Goal: Information Seeking & Learning: Learn about a topic

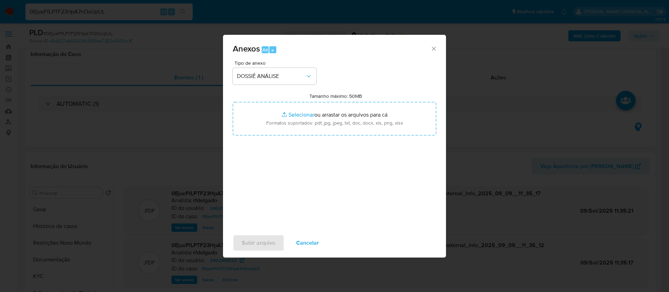
select select "10"
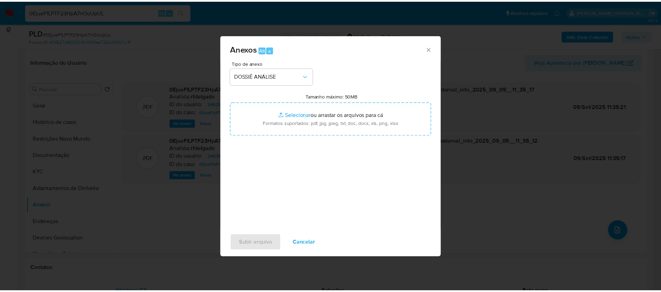
scroll to position [52, 0]
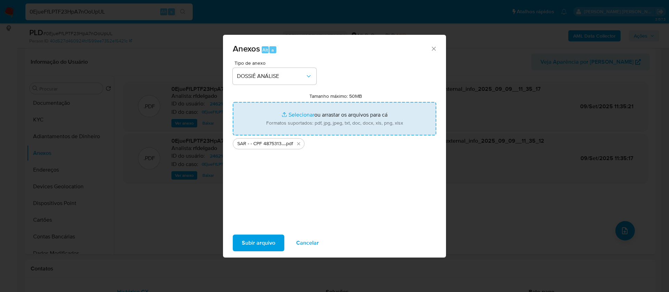
type input "C:\fakepath\Mulan 2462166023_2025_09_08_17_05_18.xlsx"
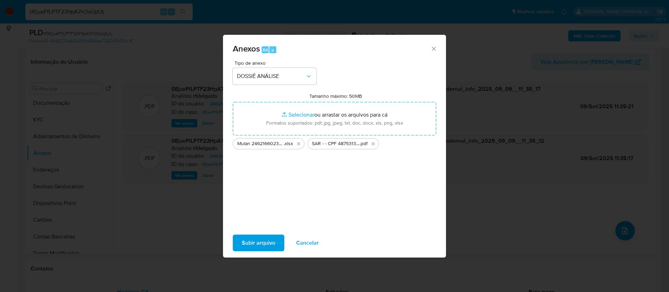
click at [265, 241] on span "Subir arquivo" at bounding box center [258, 242] width 33 height 15
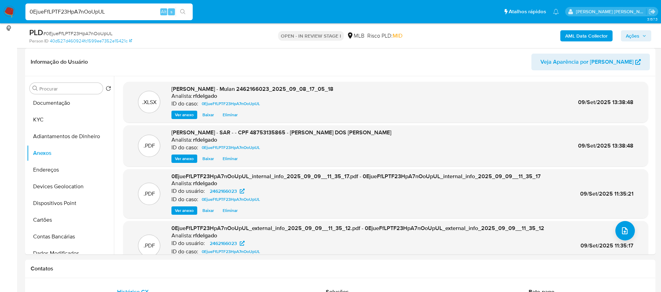
click at [644, 36] on icon "button" at bounding box center [644, 36] width 4 height 4
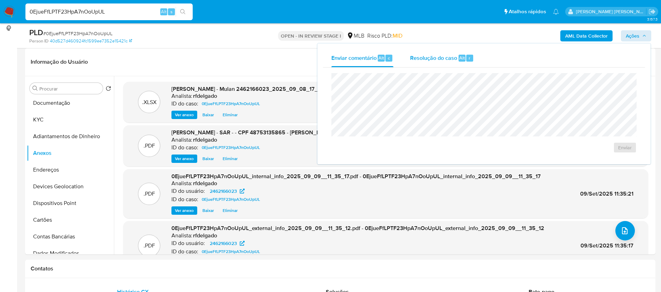
click at [437, 62] on div "Resolução do caso Alt r" at bounding box center [442, 58] width 64 height 18
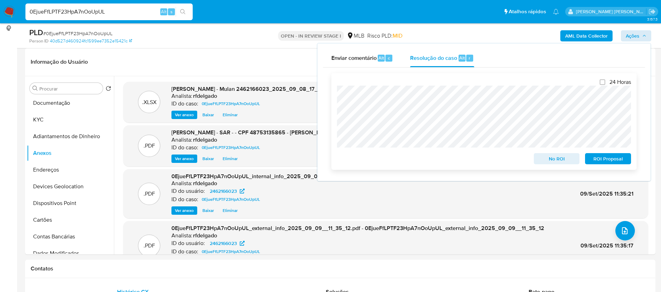
click at [596, 160] on span "ROI Proposal" at bounding box center [607, 159] width 36 height 10
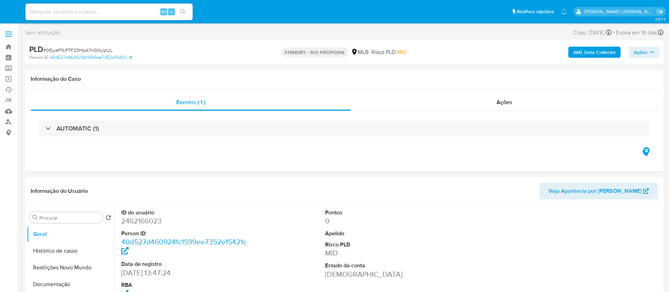
select select "10"
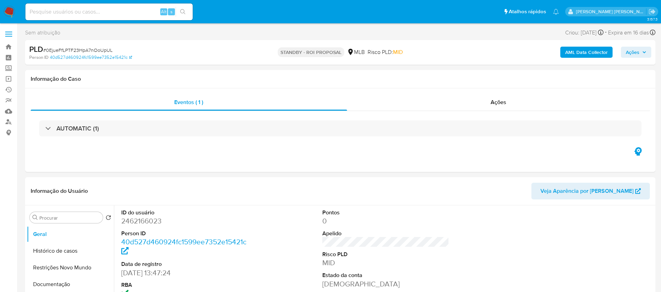
click at [130, 11] on input at bounding box center [108, 11] width 167 height 9
paste input "KKSeX7DtREUdI5q6KcFDqBH1"
type input "KKSeX7DtREUdI5q6KcFDqBH1"
click at [187, 9] on button "search-icon" at bounding box center [182, 12] width 14 height 10
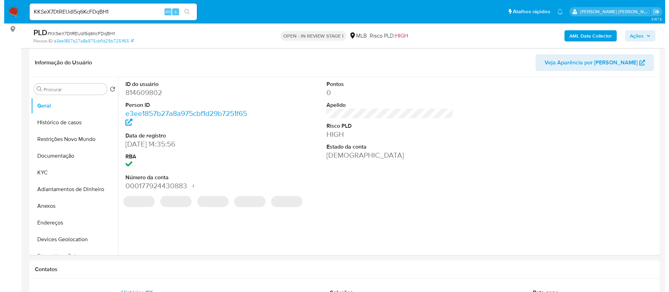
scroll to position [104, 0]
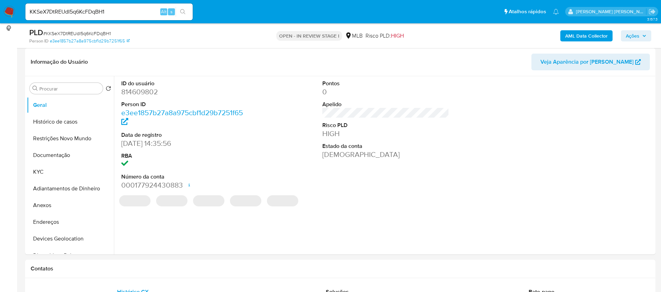
select select "10"
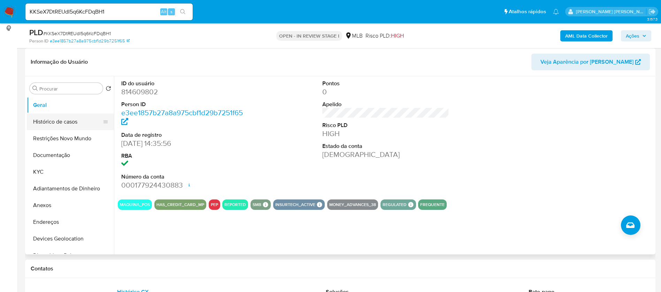
click at [55, 117] on button "Histórico de casos" at bounding box center [67, 122] width 81 height 17
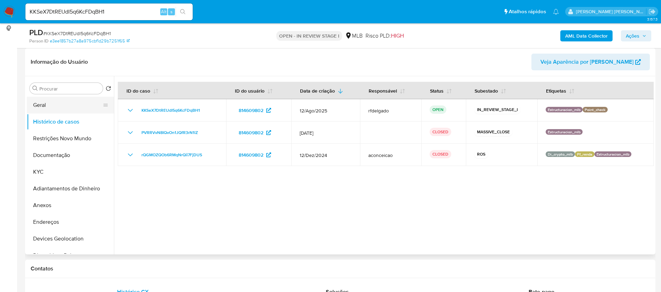
click at [48, 101] on button "Geral" at bounding box center [67, 105] width 81 height 17
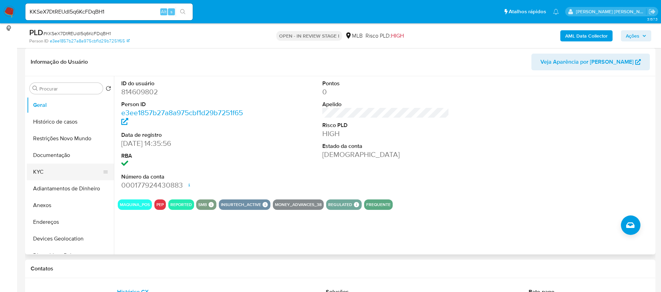
click at [38, 167] on button "KYC" at bounding box center [67, 172] width 81 height 17
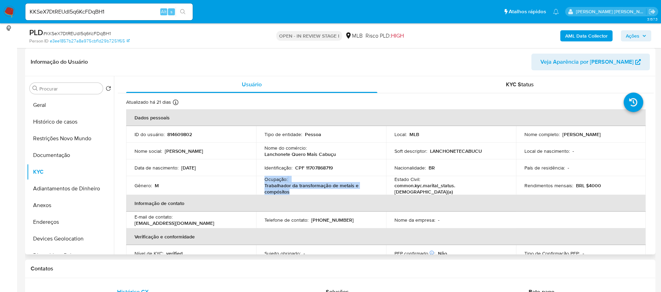
drag, startPoint x: 285, startPoint y: 189, endPoint x: 262, endPoint y: 182, distance: 23.9
click at [262, 182] on td "Ocupação : Trabalhador da transformação de metais e compósitos" at bounding box center [321, 185] width 130 height 19
copy div "Ocupação : Trabalhador da transformação de metais e compósitos"
click at [71, 148] on button "Documentação" at bounding box center [67, 155] width 81 height 17
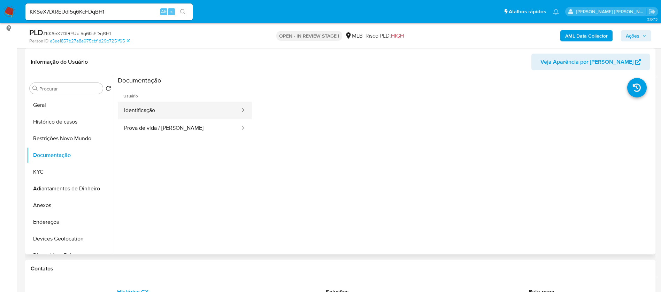
click at [146, 113] on button "Identificação" at bounding box center [179, 111] width 123 height 18
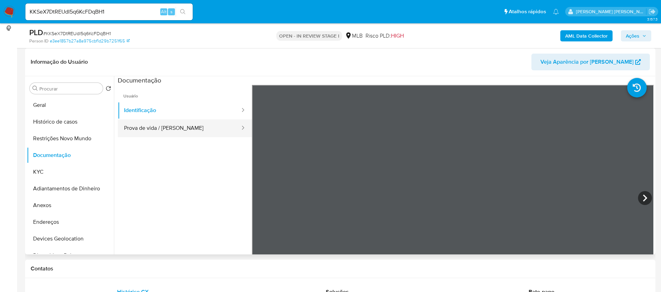
click at [170, 131] on button "Prova de vida / [PERSON_NAME]" at bounding box center [179, 128] width 123 height 18
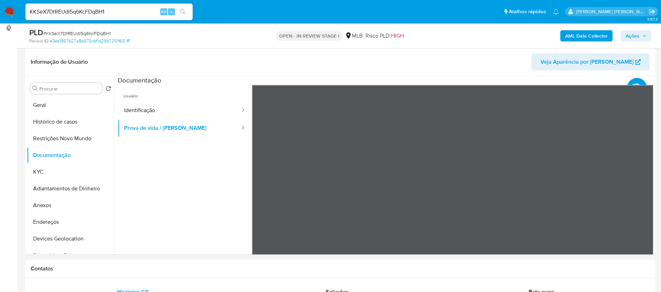
click at [565, 32] on button "AML Data Collector" at bounding box center [586, 35] width 52 height 11
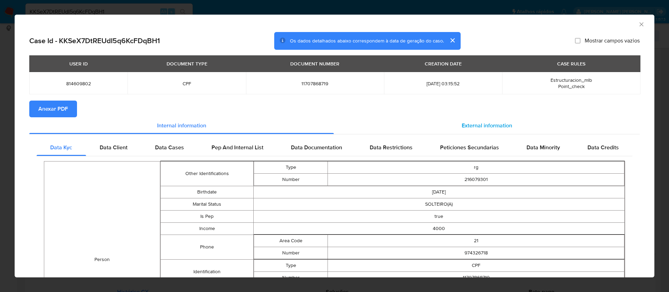
click at [479, 126] on span "External information" at bounding box center [486, 126] width 50 height 8
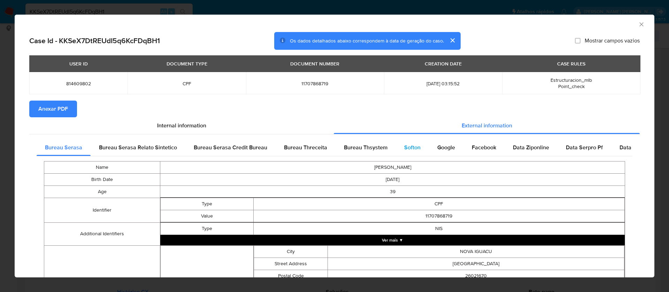
click at [412, 146] on span "Softon" at bounding box center [412, 147] width 16 height 8
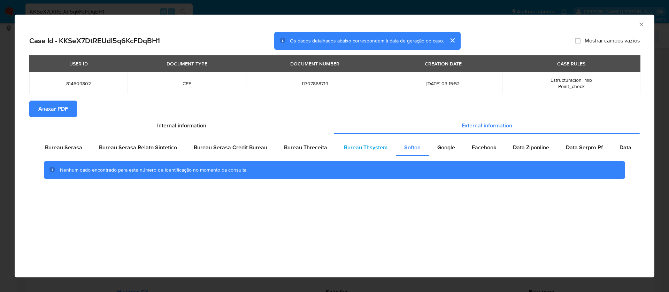
click at [361, 144] on span "Bureau Thsystem" at bounding box center [366, 147] width 44 height 8
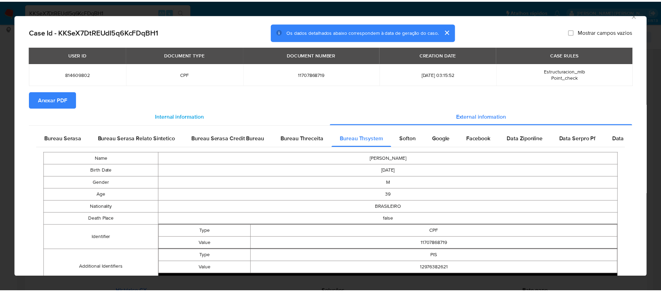
scroll to position [0, 0]
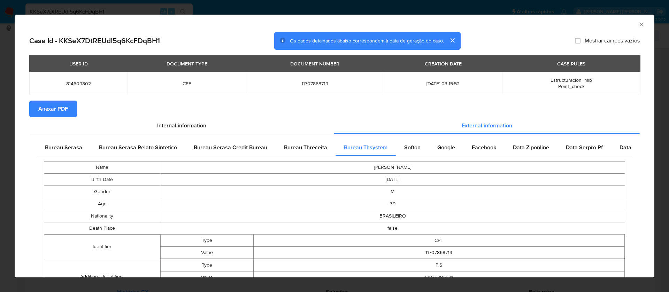
click at [67, 107] on span "Anexar PDF" at bounding box center [53, 108] width 30 height 15
click at [638, 25] on icon "Fechar a janela" at bounding box center [641, 24] width 7 height 7
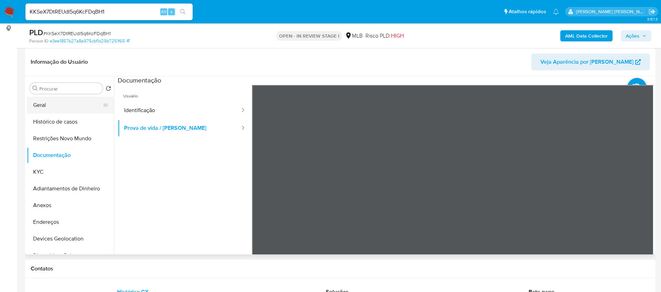
click at [41, 106] on button "Geral" at bounding box center [67, 105] width 81 height 17
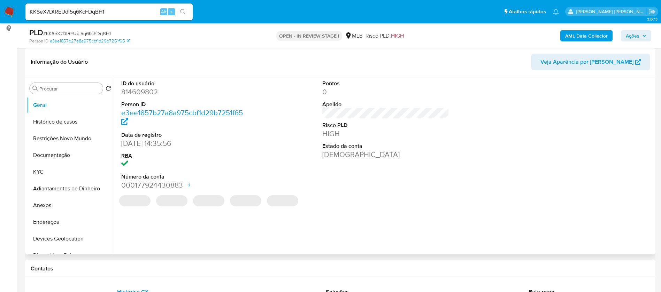
click at [150, 92] on dd "814609802" at bounding box center [184, 92] width 127 height 10
copy dd "814609802"
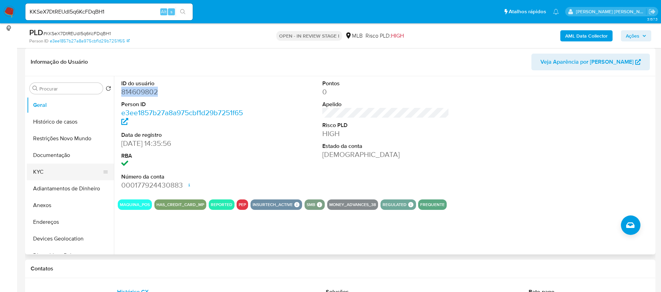
click at [60, 172] on button "KYC" at bounding box center [67, 172] width 81 height 17
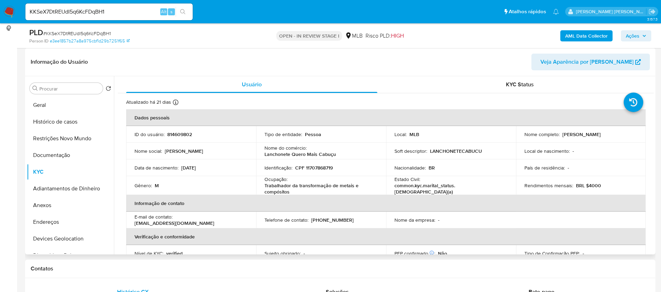
drag, startPoint x: 606, startPoint y: 135, endPoint x: 560, endPoint y: 134, distance: 45.6
click at [562, 134] on p "[PERSON_NAME]" at bounding box center [581, 134] width 38 height 6
copy p "[PERSON_NAME]"
click at [315, 167] on p "CPF 11707868719" at bounding box center [314, 168] width 38 height 6
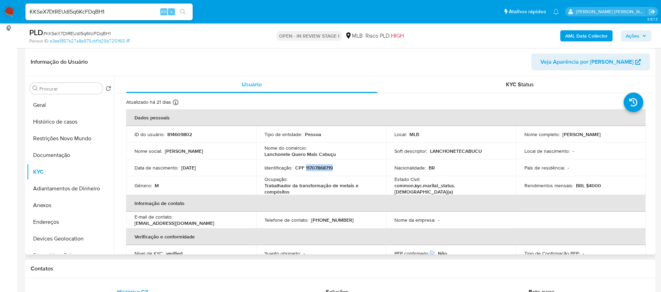
click at [315, 167] on p "CPF 11707868719" at bounding box center [314, 168] width 38 height 6
copy p "11707868719"
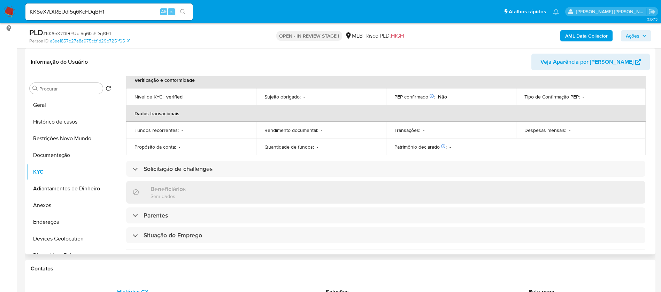
scroll to position [292, 0]
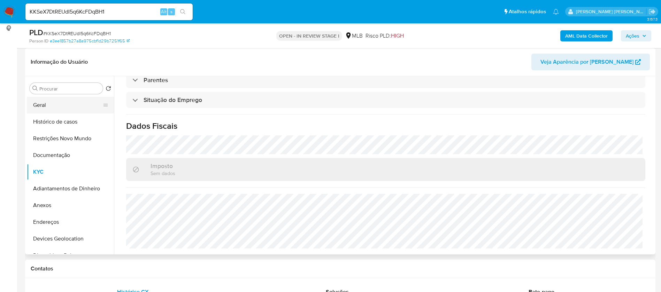
click at [75, 102] on button "Geral" at bounding box center [67, 105] width 81 height 17
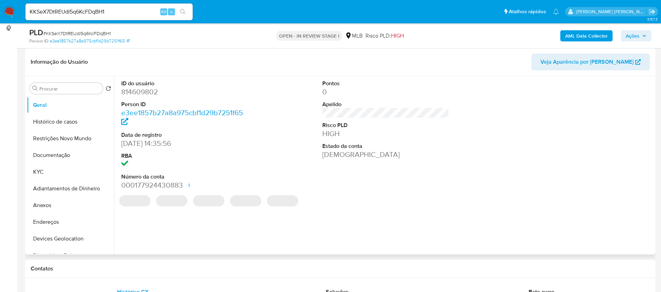
click at [150, 91] on dd "814609802" at bounding box center [184, 92] width 127 height 10
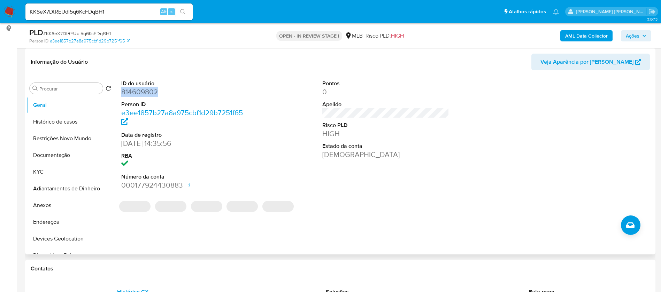
click at [150, 91] on dd "814609802" at bounding box center [184, 92] width 127 height 10
copy dd "814609802"
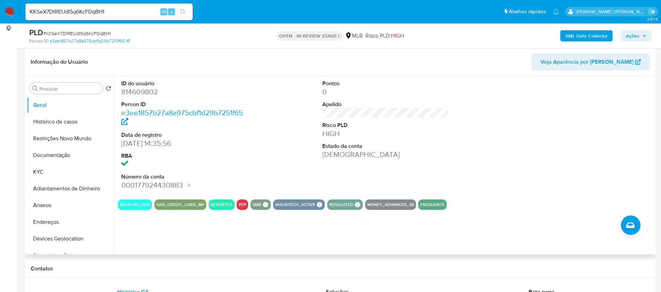
click at [369, 165] on div "Pontos 0 Apelido Risco PLD HIGH Estado da conta [PERSON_NAME]" at bounding box center [386, 135] width 134 height 118
click at [66, 177] on button "KYC" at bounding box center [67, 172] width 81 height 17
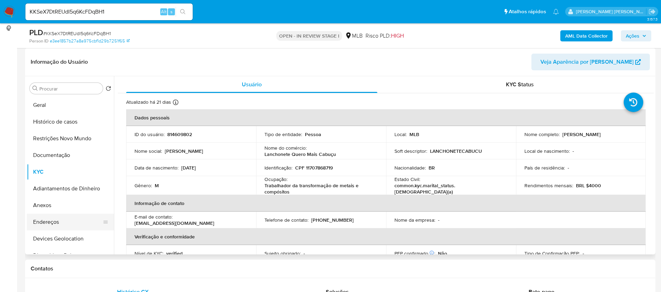
click at [71, 218] on button "Endereços" at bounding box center [67, 222] width 81 height 17
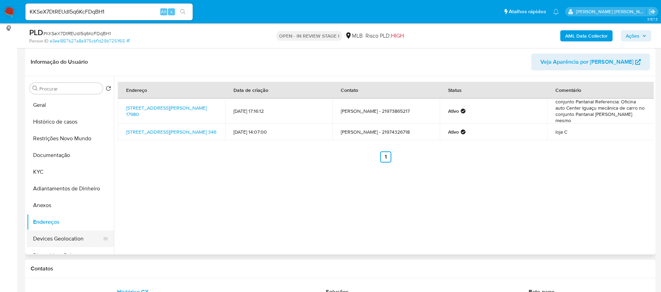
click at [63, 237] on button "Devices Geolocation" at bounding box center [67, 239] width 81 height 17
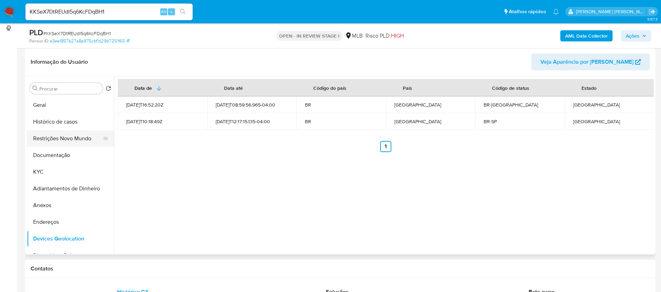
click at [67, 132] on button "Restrições Novo Mundo" at bounding box center [67, 138] width 81 height 17
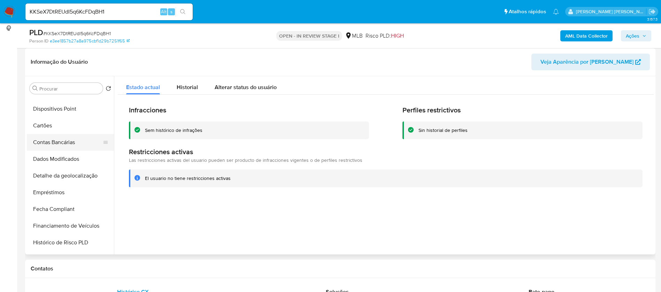
scroll to position [157, 0]
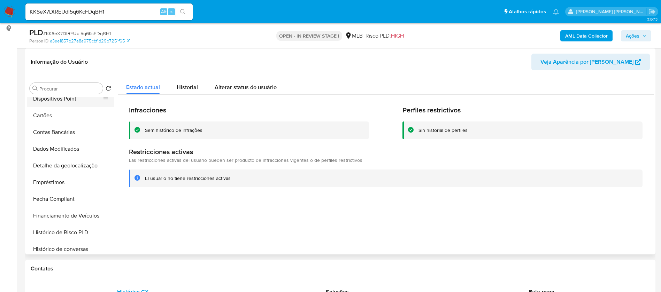
click at [71, 101] on button "Dispositivos Point" at bounding box center [67, 99] width 81 height 17
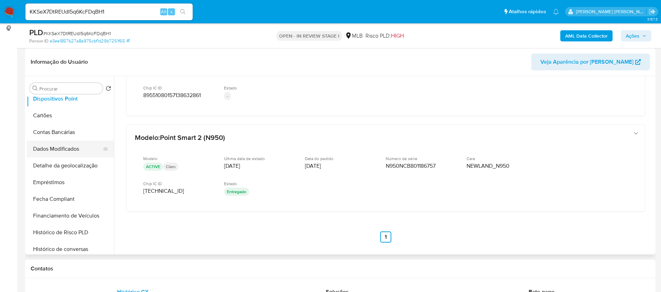
scroll to position [0, 0]
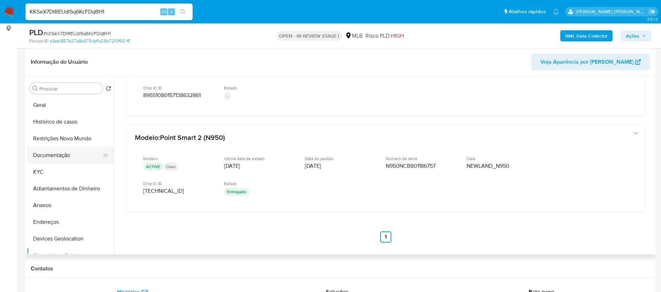
click at [69, 155] on button "Documentação" at bounding box center [67, 155] width 81 height 17
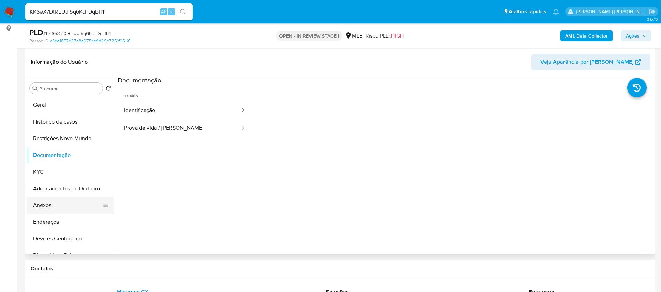
click at [57, 201] on button "Anexos" at bounding box center [67, 205] width 81 height 17
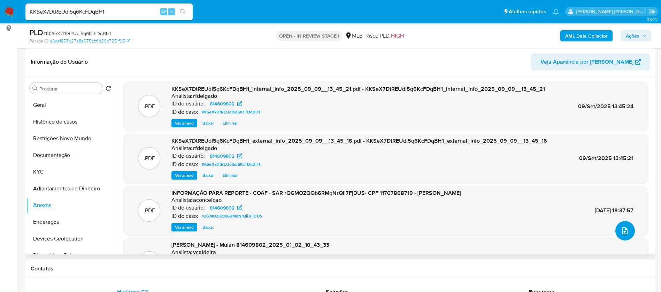
click at [620, 222] on button "upload-file" at bounding box center [624, 230] width 19 height 19
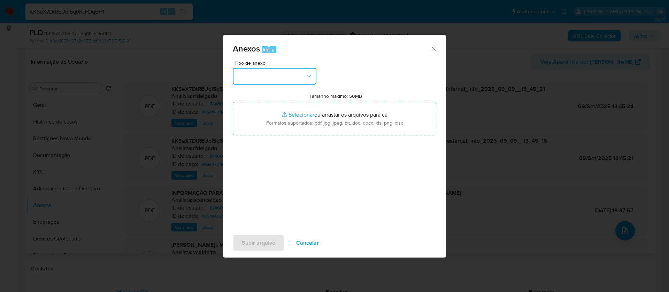
click at [299, 78] on button "button" at bounding box center [275, 76] width 84 height 17
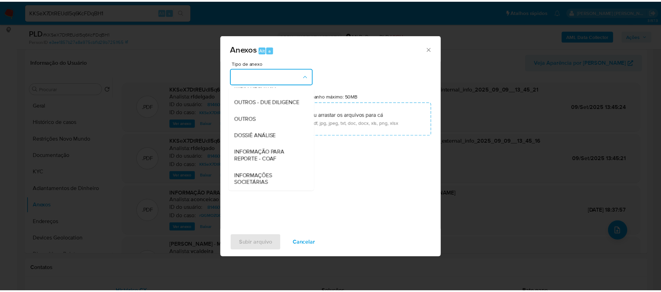
scroll to position [107, 0]
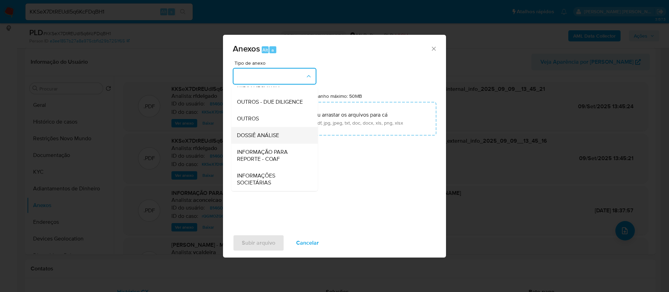
click at [273, 133] on span "DOSSIÊ ANÁLISE" at bounding box center [258, 135] width 42 height 7
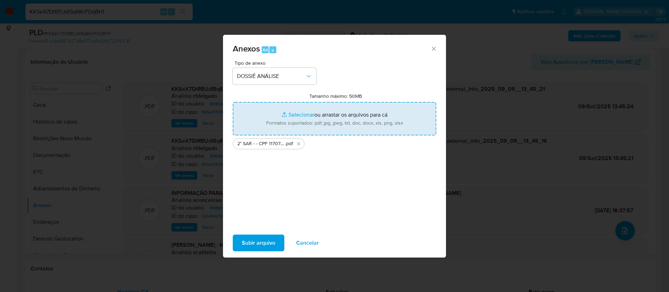
type input "C:\fakepath\Mulan 814609802_2025_09_08_17_00_47.xlsx"
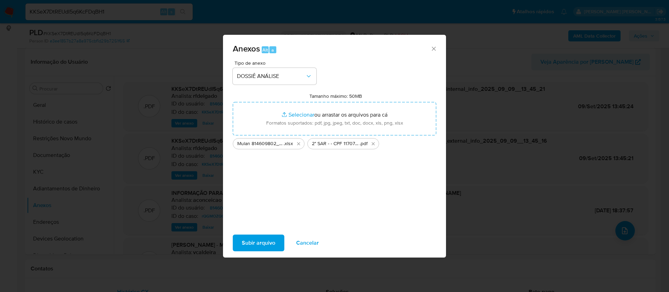
click at [252, 242] on span "Subir arquivo" at bounding box center [258, 242] width 33 height 15
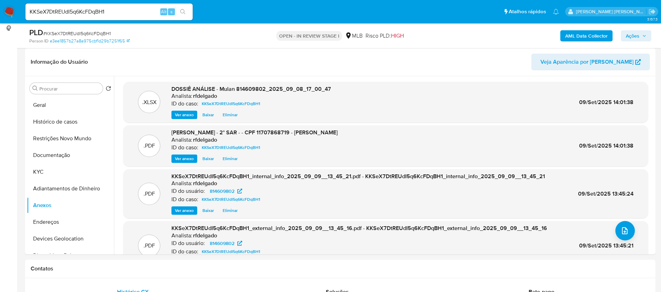
click at [632, 38] on span "Ações" at bounding box center [632, 35] width 14 height 11
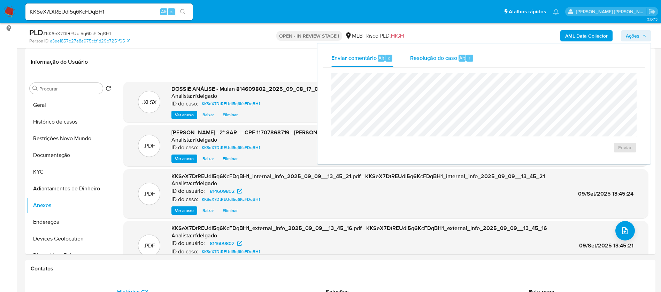
click at [426, 52] on div "Resolução do caso Alt r" at bounding box center [442, 58] width 64 height 18
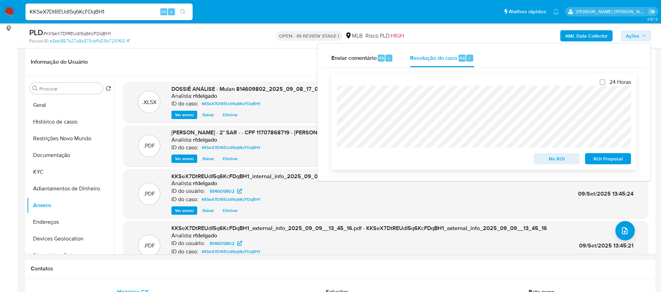
click at [601, 163] on span "ROI Proposal" at bounding box center [607, 159] width 36 height 10
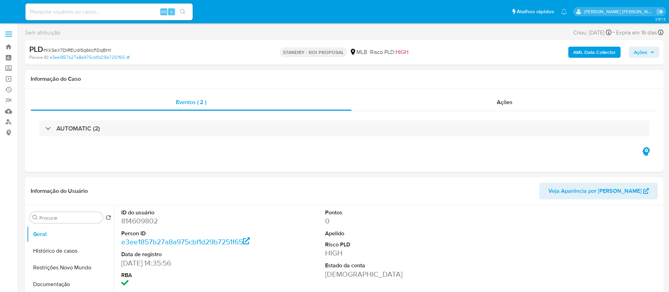
select select "10"
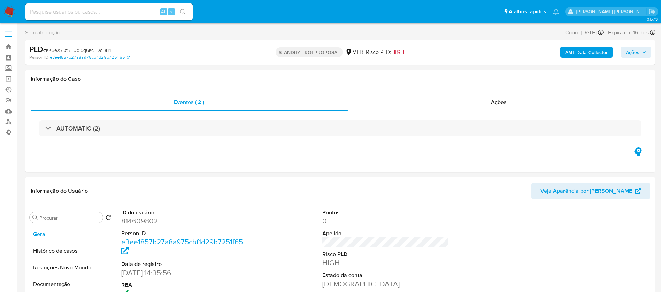
click at [105, 8] on input at bounding box center [108, 11] width 167 height 9
paste input "IREsGSfvMVigmripCG4BfAPl"
type input "IREsGSfvMVigmripCG4BfAPl"
click at [188, 10] on button "search-icon" at bounding box center [182, 12] width 14 height 10
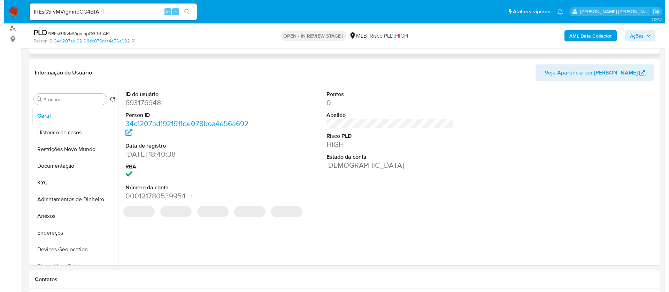
scroll to position [104, 0]
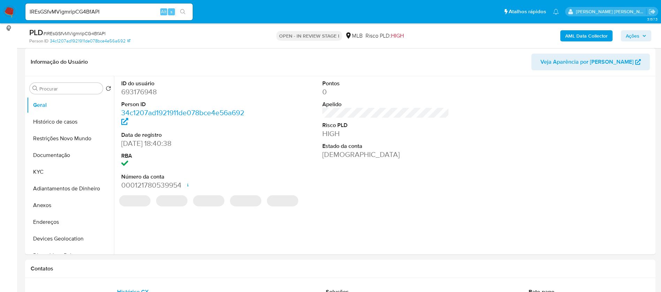
select select "10"
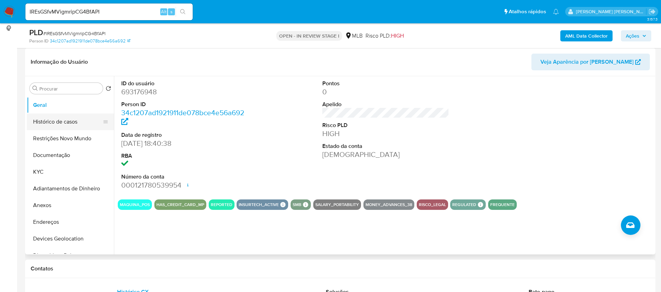
click at [75, 120] on button "Histórico de casos" at bounding box center [67, 122] width 81 height 17
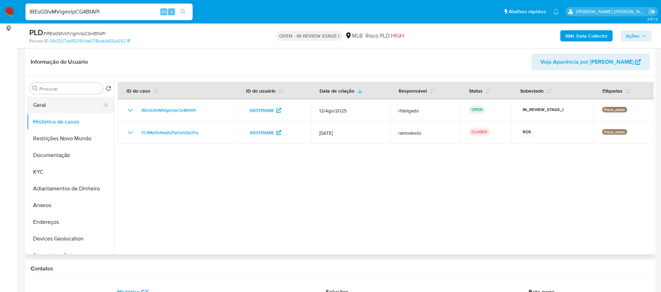
click at [66, 101] on button "Geral" at bounding box center [67, 105] width 81 height 17
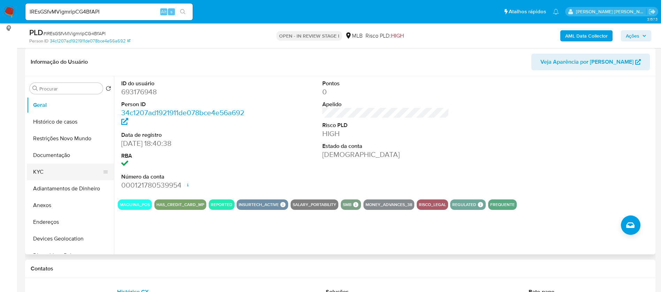
click at [49, 170] on button "KYC" at bounding box center [67, 172] width 81 height 17
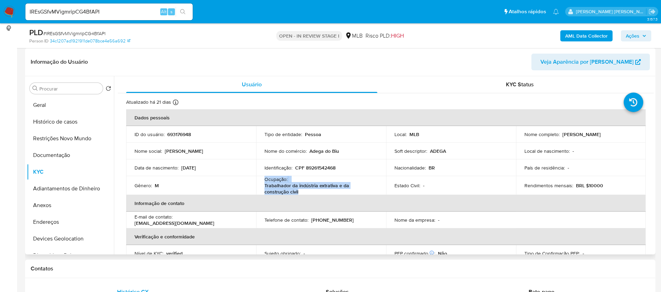
drag, startPoint x: 278, startPoint y: 192, endPoint x: 262, endPoint y: 182, distance: 18.8
click at [262, 182] on td "Ocupação : Trabalhador da indústria extrativa e da construção civil" at bounding box center [321, 185] width 130 height 19
copy div "Ocupação : Trabalhador da indústria extrativa e da construção civil"
click at [30, 150] on button "Documentação" at bounding box center [67, 155] width 81 height 17
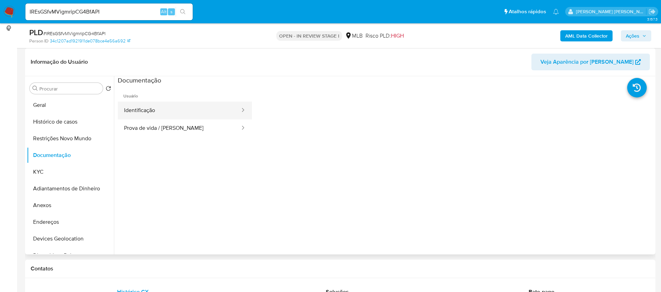
click at [141, 111] on button "Identificação" at bounding box center [179, 111] width 123 height 18
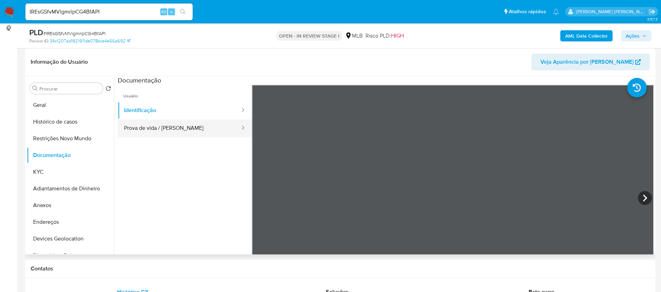
click at [199, 131] on button "Prova de vida / [PERSON_NAME]" at bounding box center [179, 128] width 123 height 18
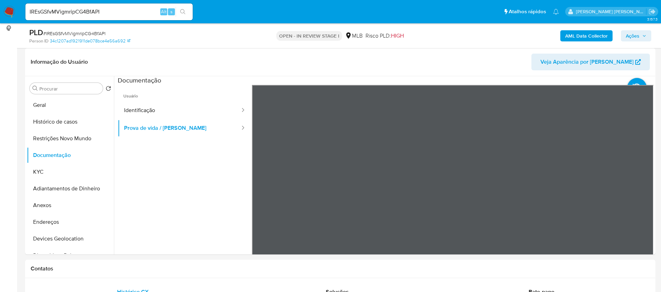
click at [595, 33] on b "AML Data Collector" at bounding box center [586, 35] width 42 height 11
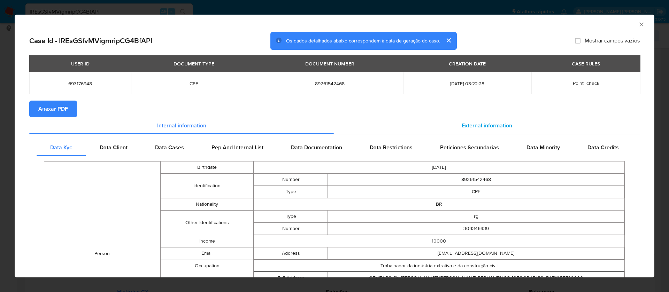
click at [490, 126] on span "External information" at bounding box center [486, 126] width 50 height 8
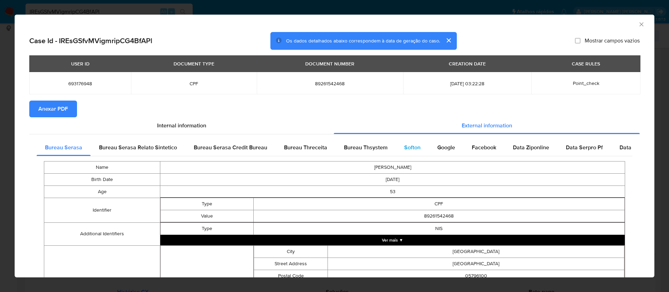
click at [408, 143] on span "Softon" at bounding box center [412, 147] width 16 height 8
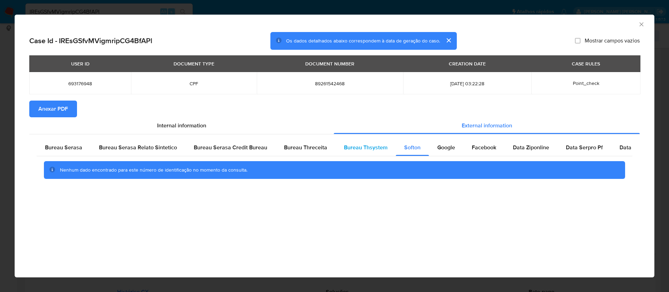
click at [361, 148] on span "Bureau Thsystem" at bounding box center [366, 147] width 44 height 8
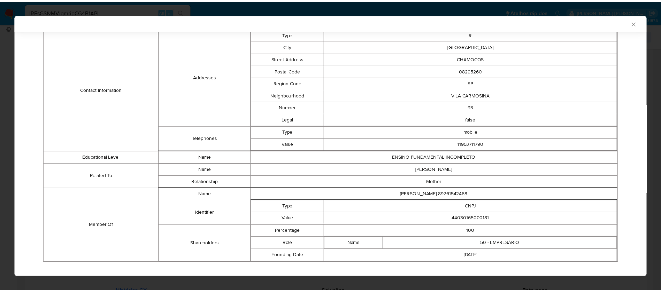
scroll to position [287, 0]
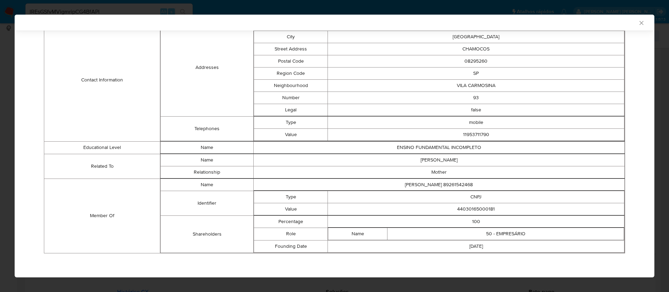
click at [469, 210] on td "44030165000181" at bounding box center [476, 209] width 296 height 12
copy td "44030165000181"
click at [638, 25] on icon "Fechar a janela" at bounding box center [641, 22] width 7 height 7
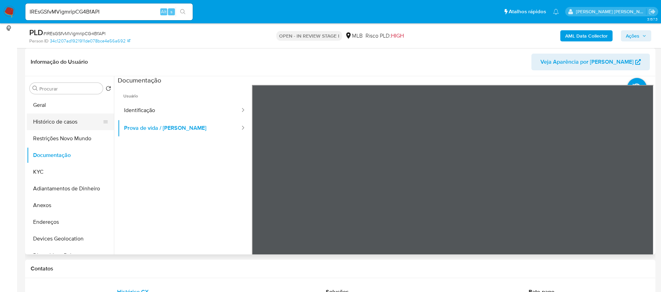
click at [62, 122] on button "Histórico de casos" at bounding box center [67, 122] width 81 height 17
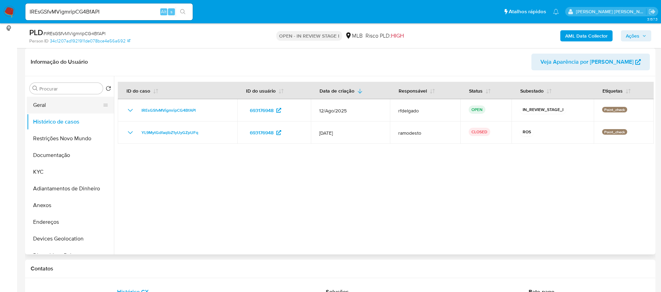
click at [65, 105] on button "Geral" at bounding box center [67, 105] width 81 height 17
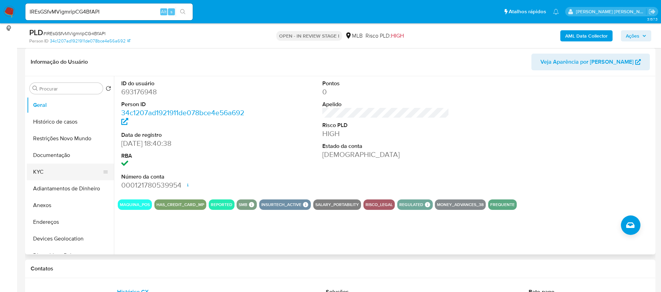
click at [49, 175] on button "KYC" at bounding box center [67, 172] width 81 height 17
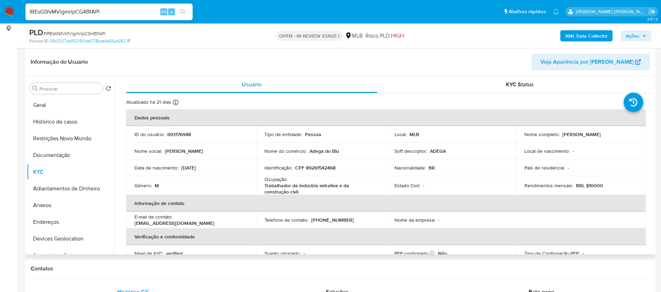
click at [171, 133] on p "693176948" at bounding box center [179, 134] width 24 height 6
copy p "693176948"
drag, startPoint x: 614, startPoint y: 133, endPoint x: 559, endPoint y: 133, distance: 54.7
click at [559, 133] on div "Nome completo : Severino Luiz de Miranda" at bounding box center [580, 134] width 113 height 6
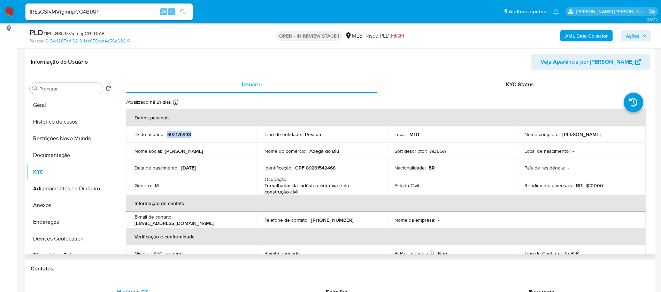
copy div "Severino Luiz de Miranda"
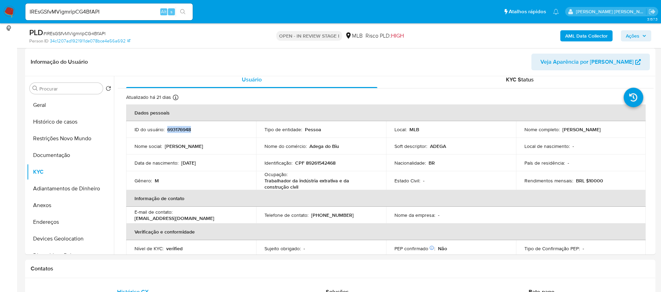
scroll to position [0, 0]
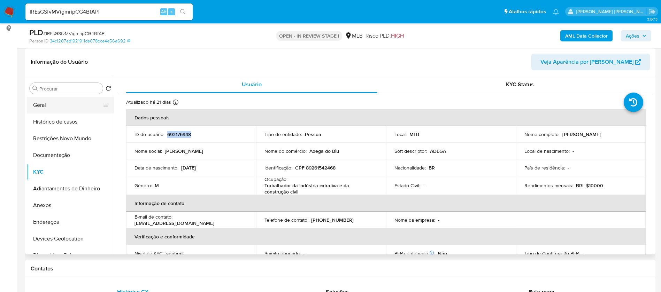
click at [62, 99] on button "Geral" at bounding box center [67, 105] width 81 height 17
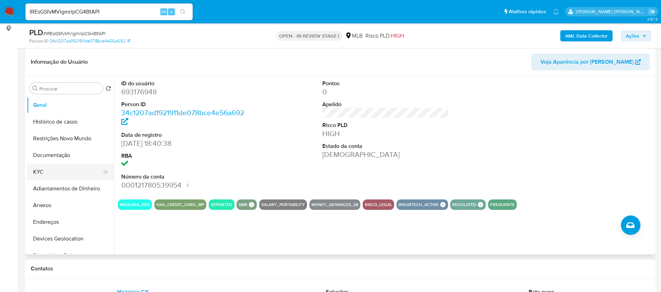
click at [60, 168] on button "KYC" at bounding box center [67, 172] width 81 height 17
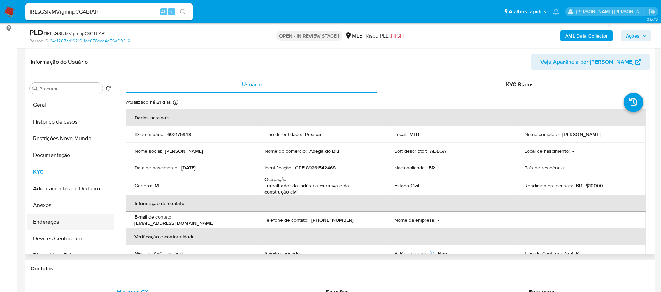
click at [67, 218] on button "Endereços" at bounding box center [67, 222] width 81 height 17
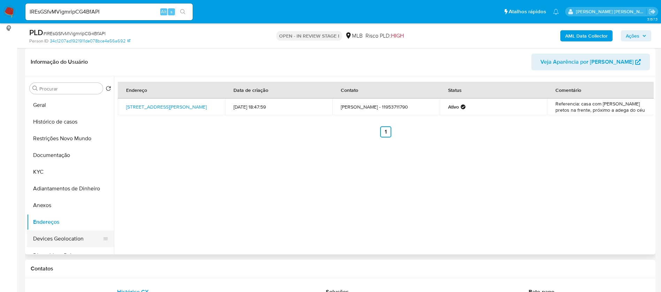
click at [56, 236] on button "Devices Geolocation" at bounding box center [67, 239] width 81 height 17
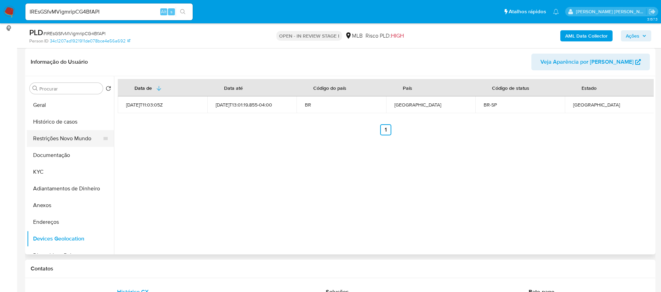
click at [65, 140] on button "Restrições Novo Mundo" at bounding box center [67, 138] width 81 height 17
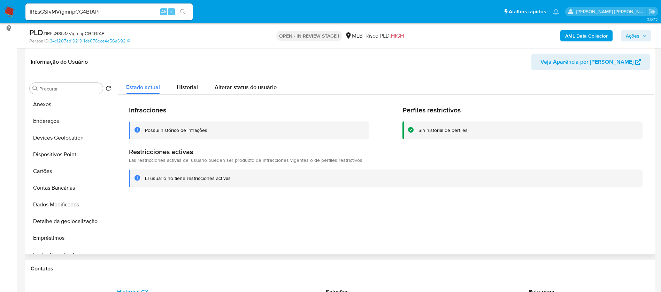
scroll to position [104, 0]
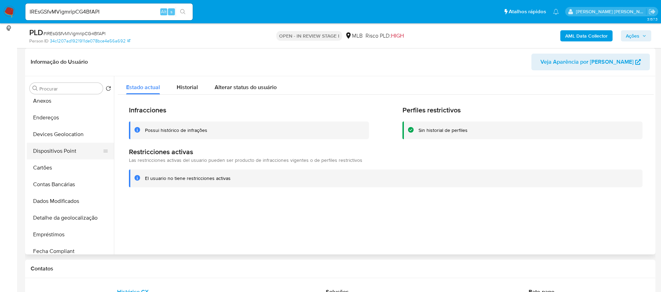
click at [71, 151] on button "Dispositivos Point" at bounding box center [67, 151] width 81 height 17
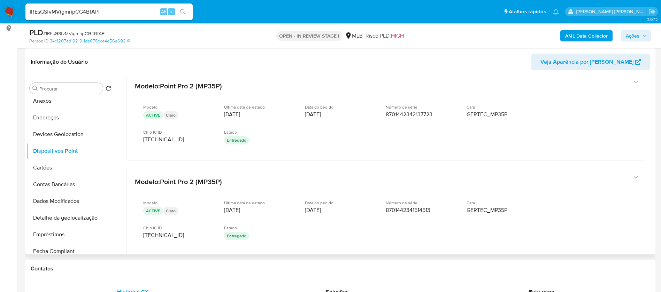
scroll to position [204, 0]
drag, startPoint x: 653, startPoint y: 175, endPoint x: 654, endPoint y: 227, distance: 52.2
click at [654, 227] on div "Procurar Retornar ao pedido padrão Geral Histórico de casos Restrições Novo Mun…" at bounding box center [340, 165] width 630 height 178
click at [56, 124] on button "Endereços" at bounding box center [67, 117] width 81 height 17
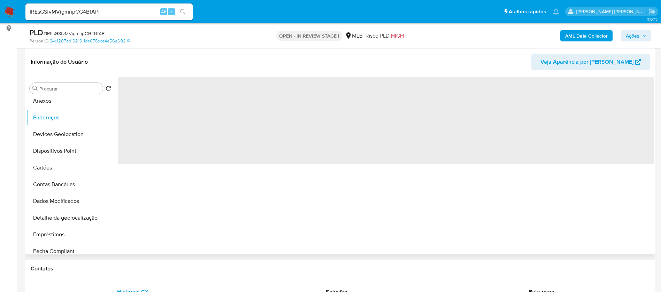
scroll to position [0, 0]
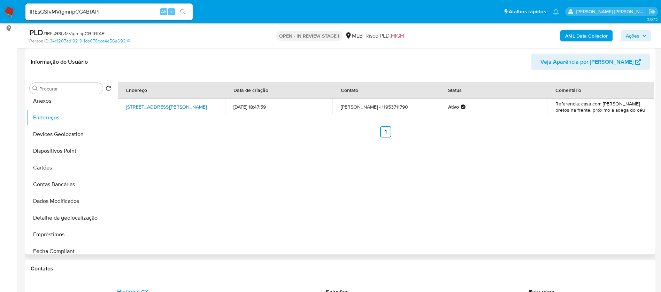
click at [162, 103] on link "Rua Barão Antônio De Bemfica 67, São Paulo, São Paulo, 08472724, Brasil 67" at bounding box center [166, 106] width 80 height 7
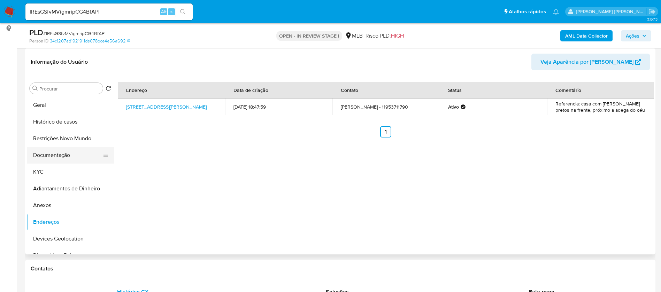
click at [69, 151] on button "Documentação" at bounding box center [67, 155] width 81 height 17
